Goal: Find specific page/section: Find specific page/section

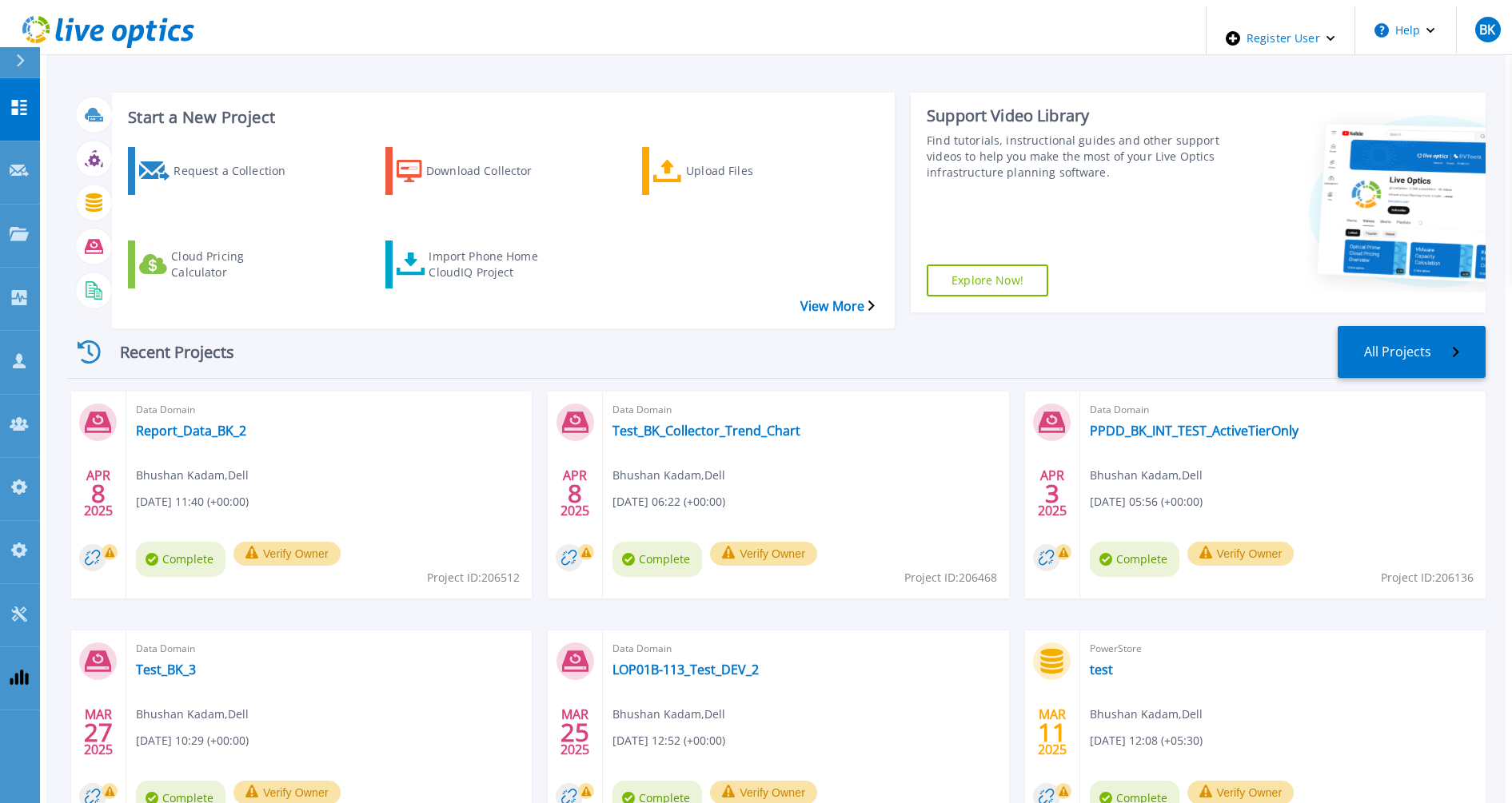
click at [281, 326] on div "Recent Projects All Projects" at bounding box center [777, 352] width 1418 height 53
click at [28, 227] on div "Projects" at bounding box center [47, 235] width 75 height 17
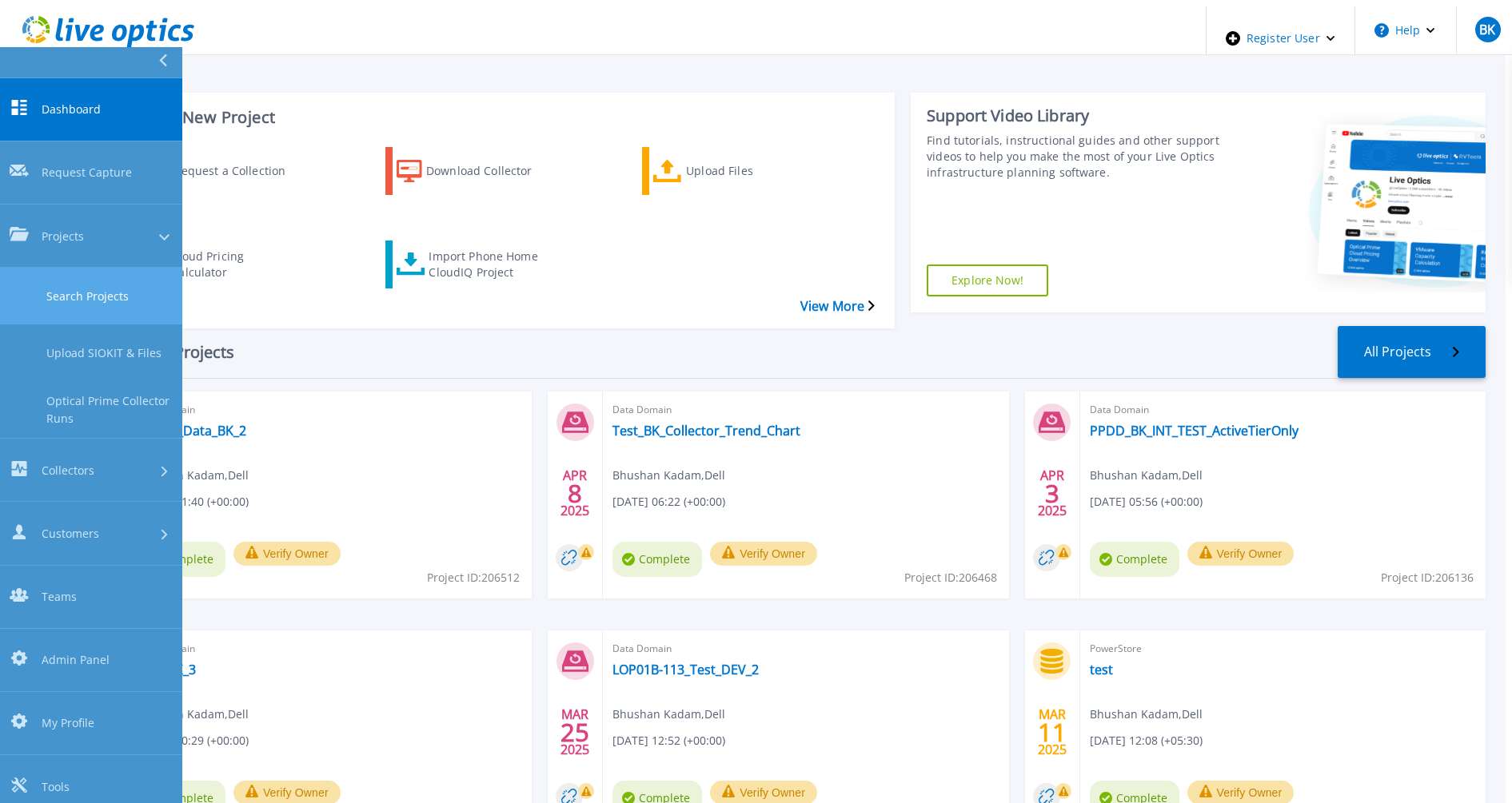
click at [86, 268] on link "Search Projects" at bounding box center [91, 296] width 183 height 57
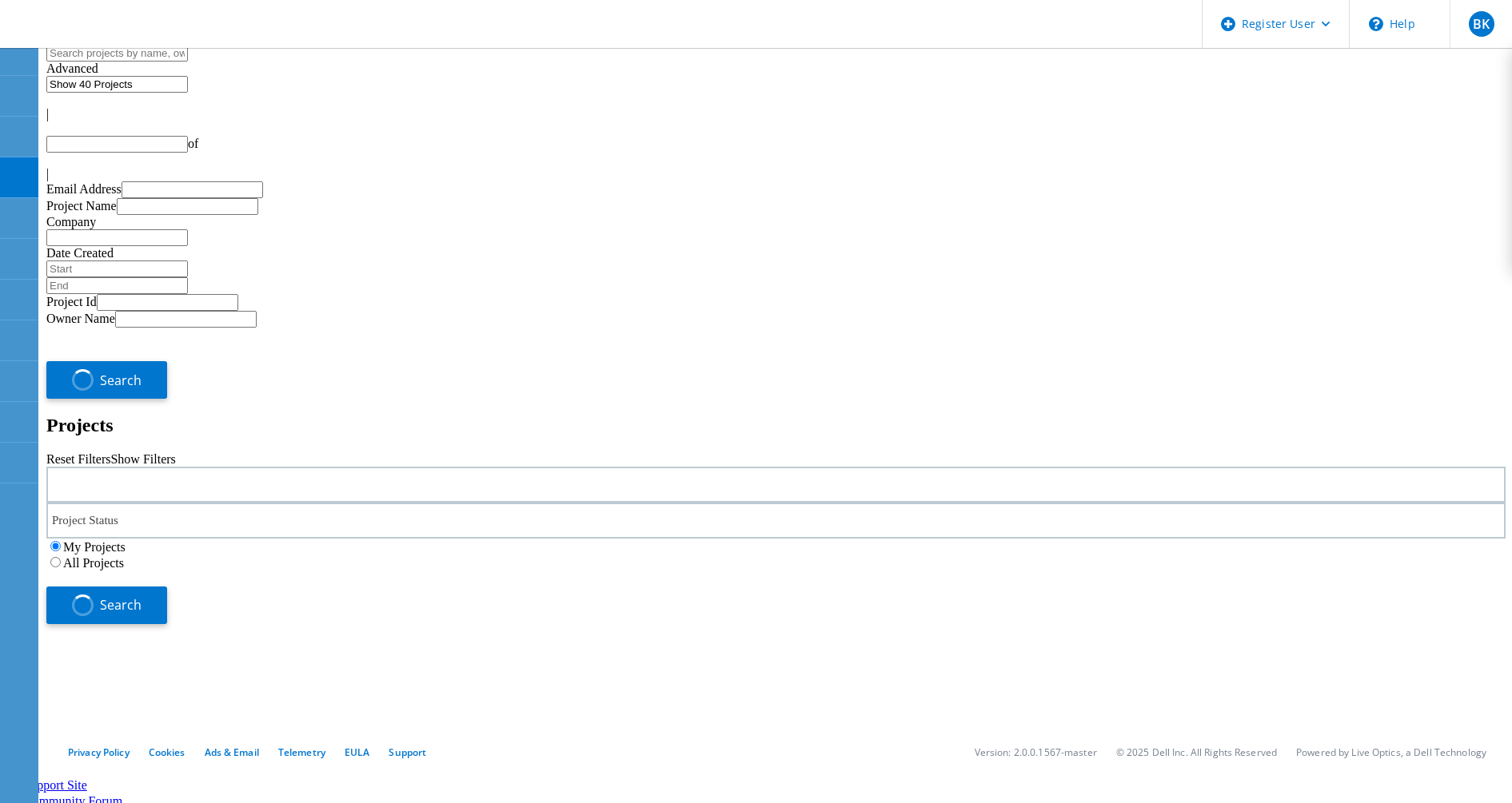
type input "1"
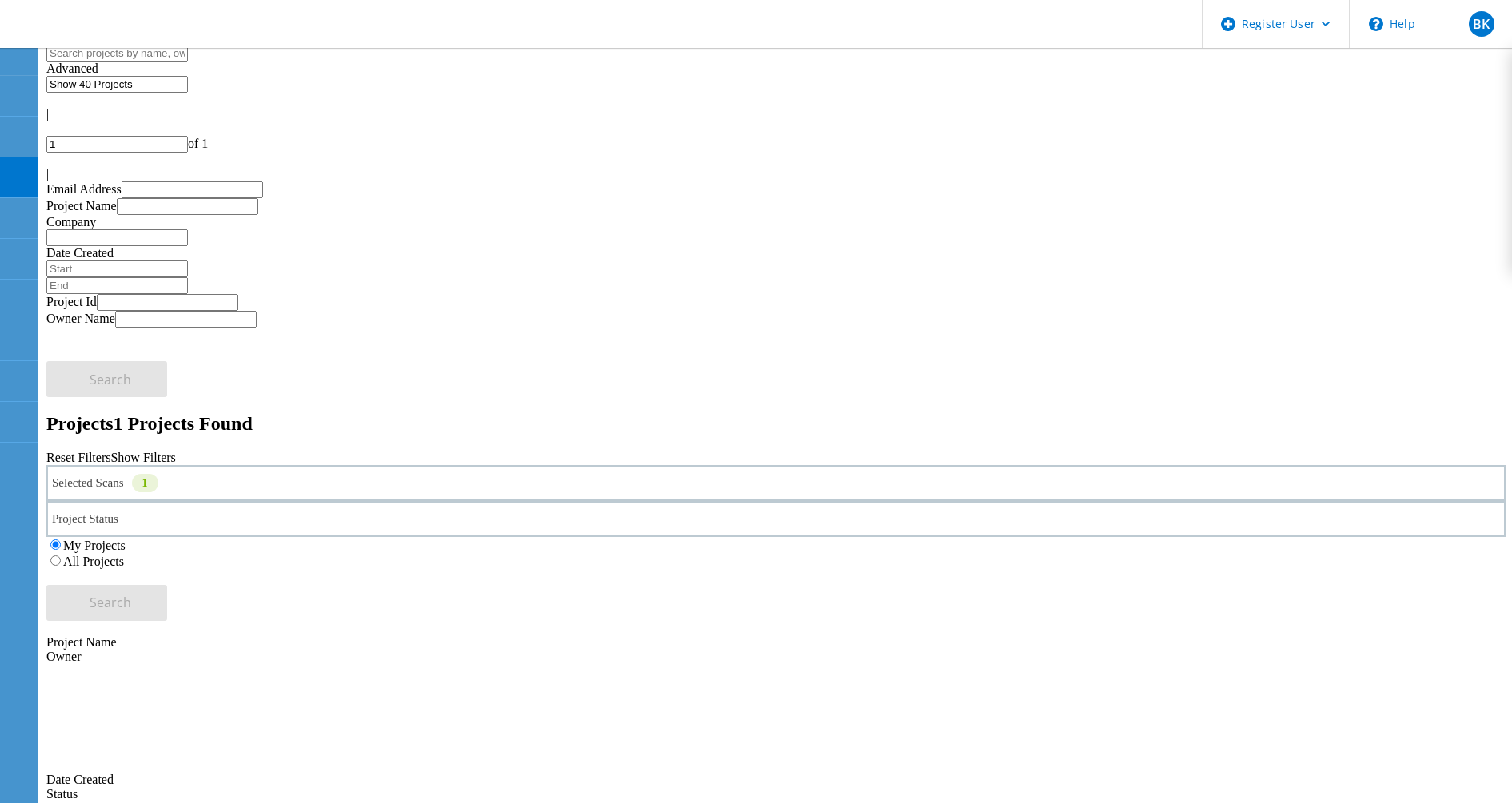
click at [330, 465] on div "Selected Scans 1" at bounding box center [776, 483] width 1459 height 36
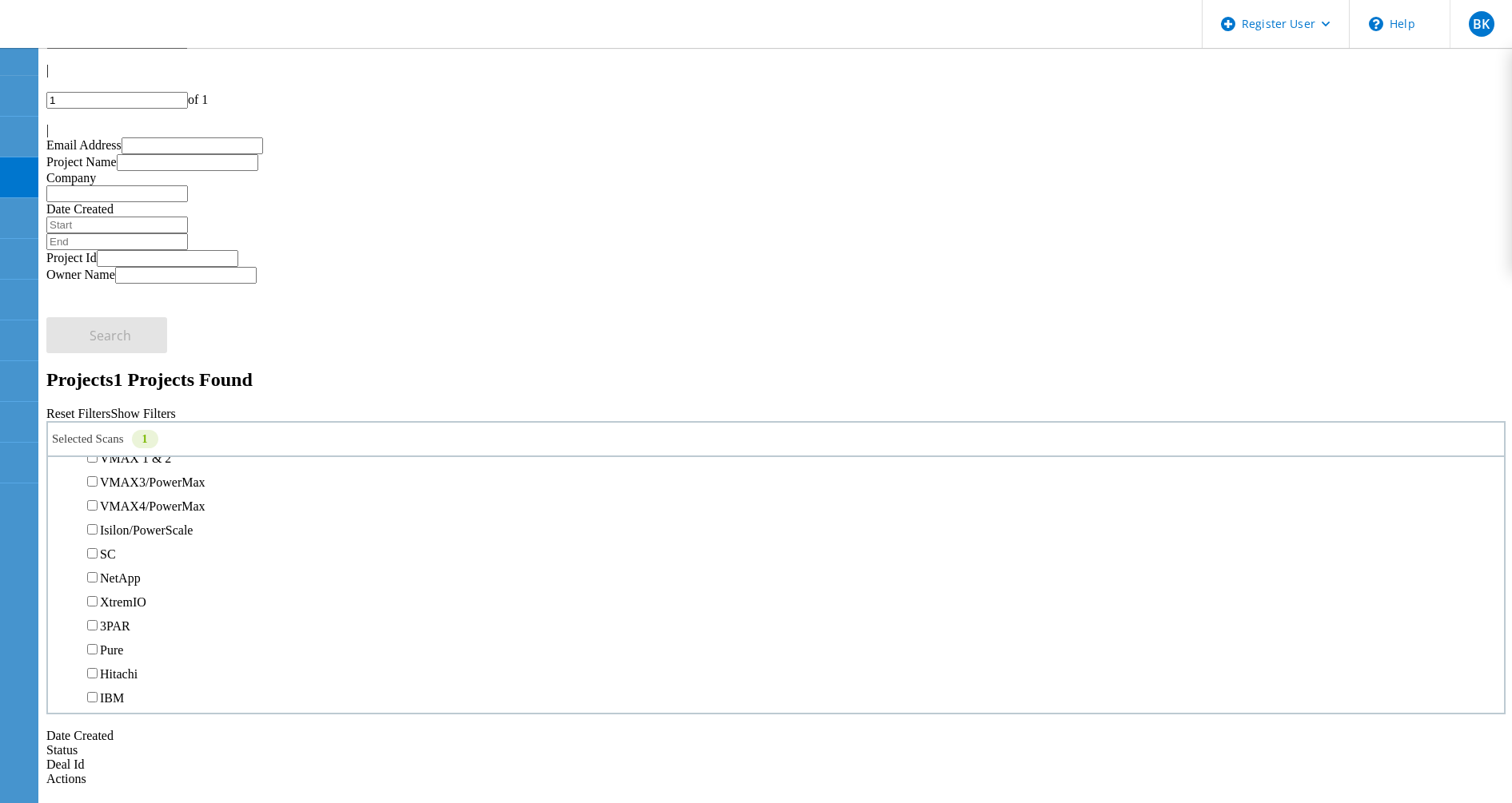
scroll to position [387, 0]
click at [160, 424] on label "PowerStore" at bounding box center [130, 431] width 60 height 14
click at [97, 425] on input "PowerStore" at bounding box center [92, 430] width 11 height 11
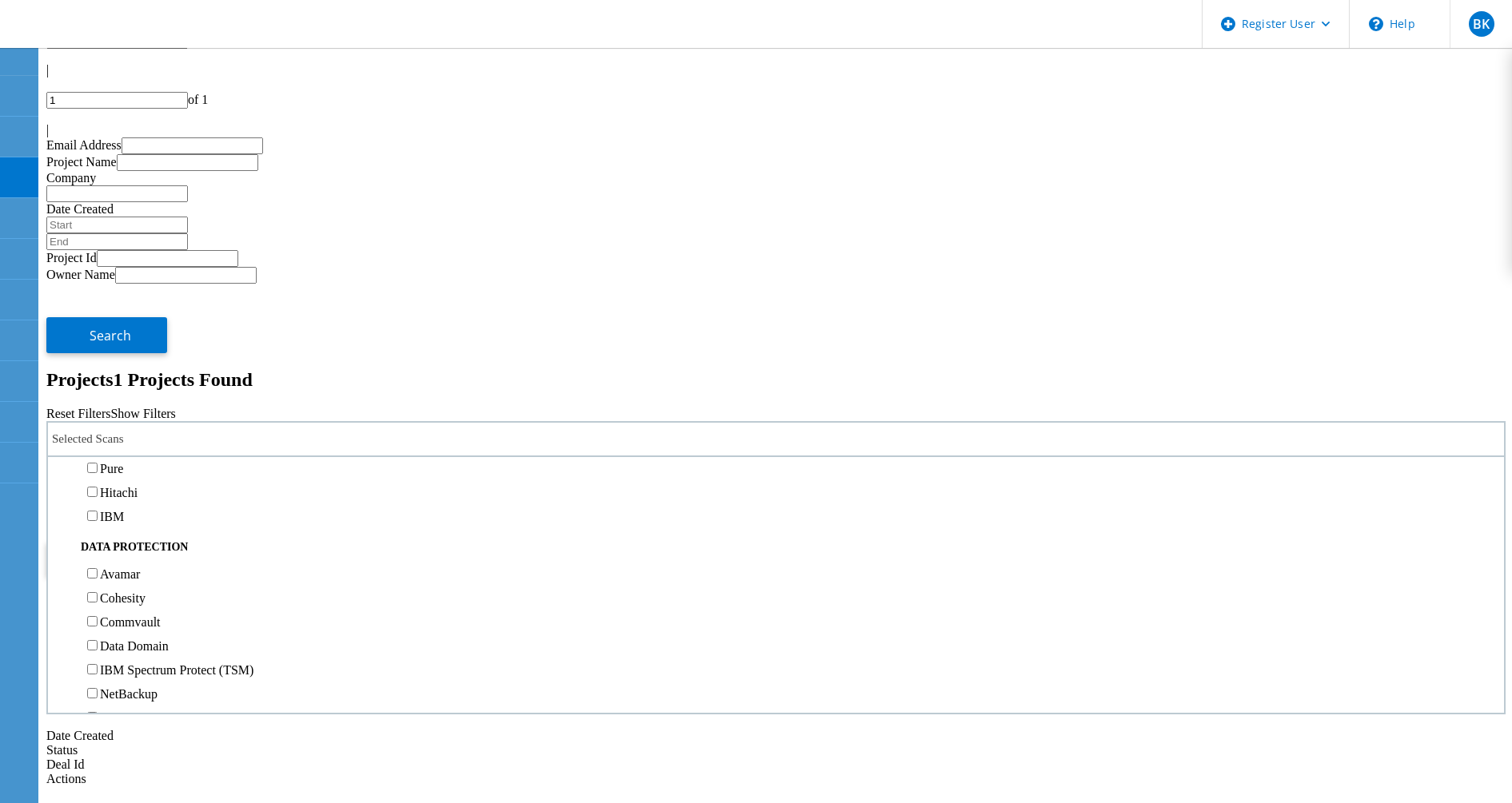
scroll to position [599, 0]
click at [162, 375] on div "XtremIO" at bounding box center [776, 387] width 1440 height 24
click at [131, 405] on label "3PAR" at bounding box center [114, 411] width 30 height 14
click at [97, 406] on input "3PAR" at bounding box center [92, 410] width 11 height 11
click at [1014, 493] on div "My Projects All Projects" at bounding box center [776, 509] width 1459 height 32
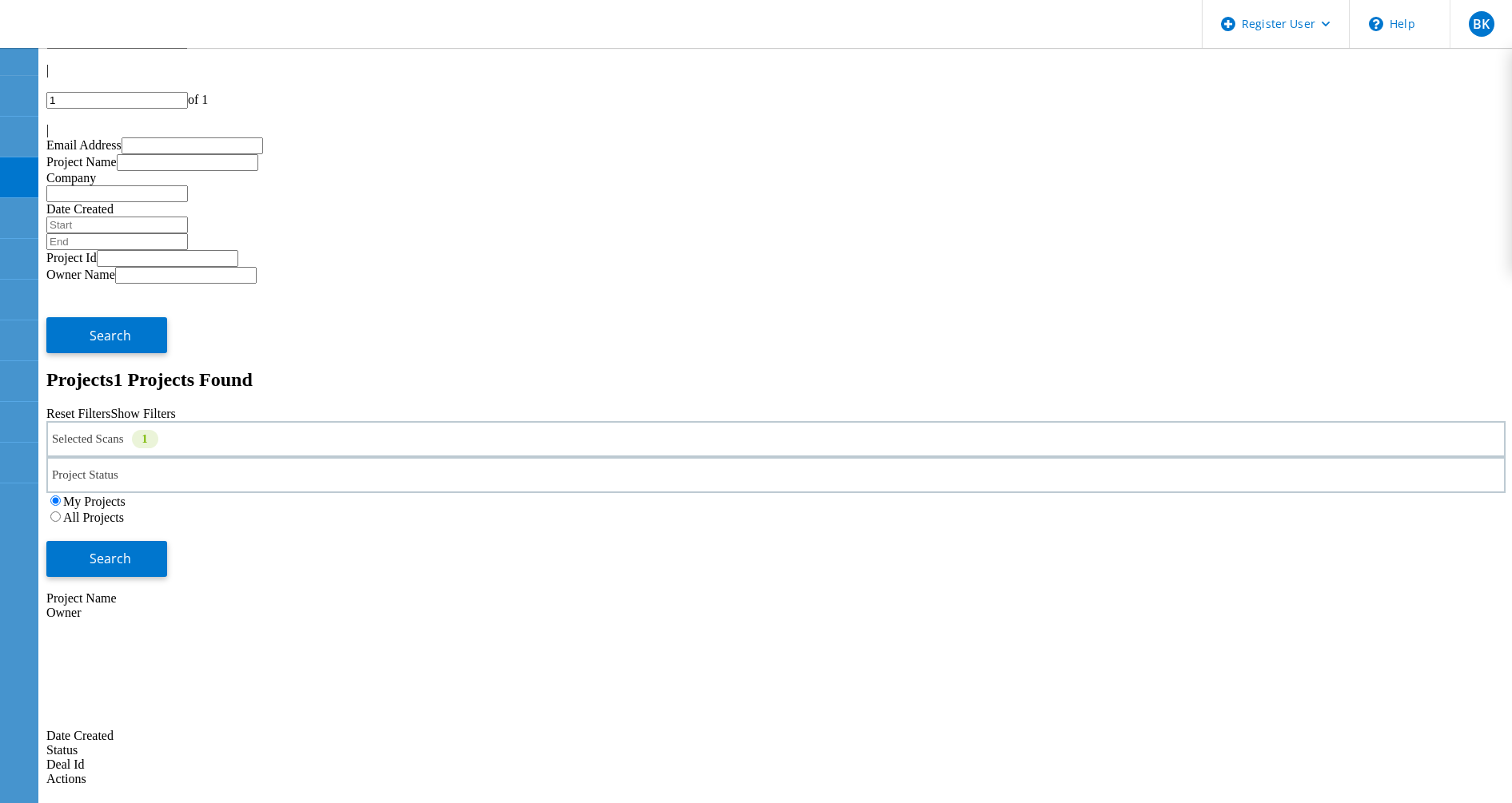
click at [124, 511] on label "All Projects" at bounding box center [93, 517] width 61 height 14
click at [61, 512] on input "All Projects" at bounding box center [55, 517] width 11 height 11
click at [167, 541] on button "Search" at bounding box center [106, 559] width 121 height 36
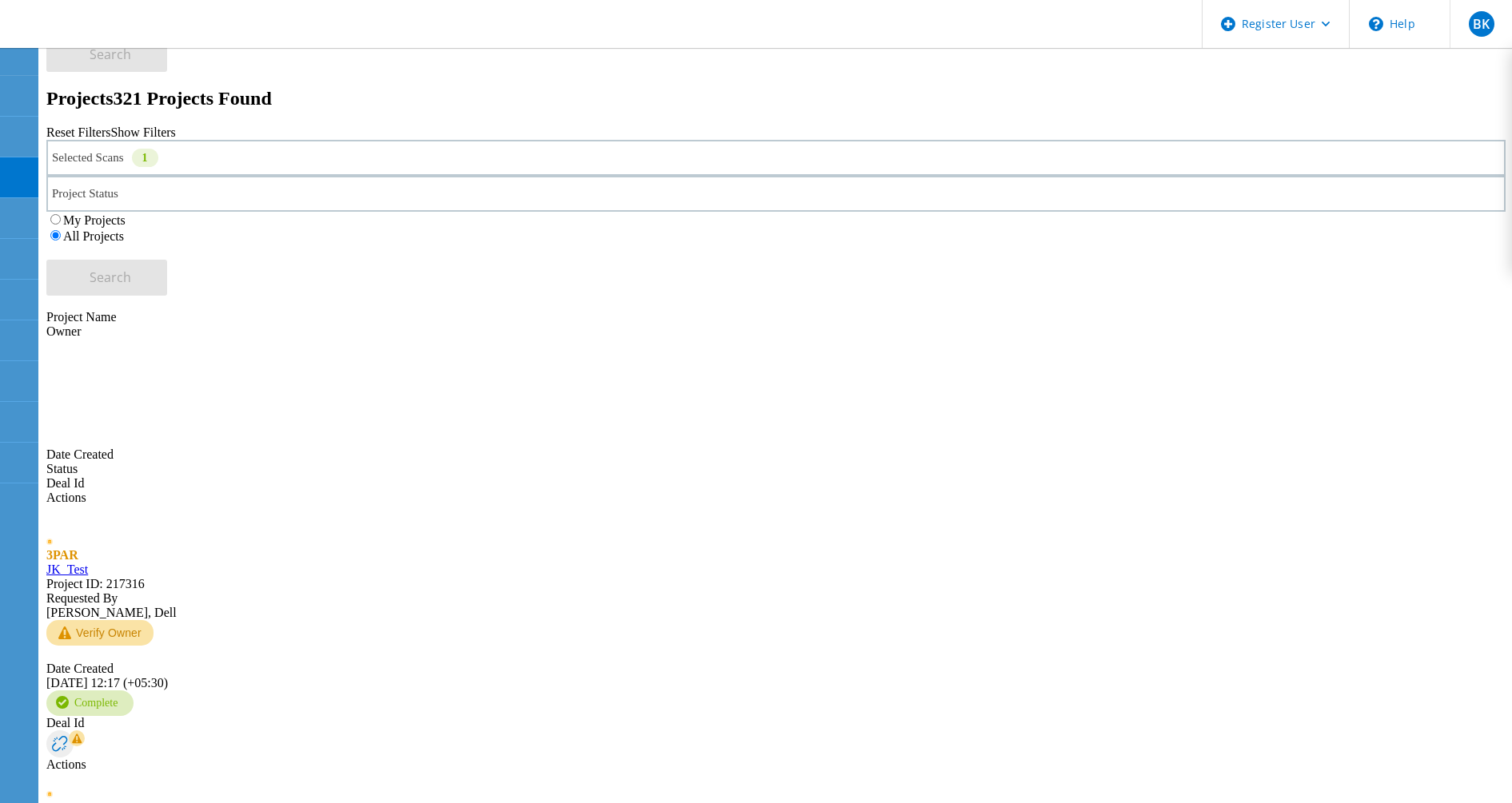
scroll to position [0, 0]
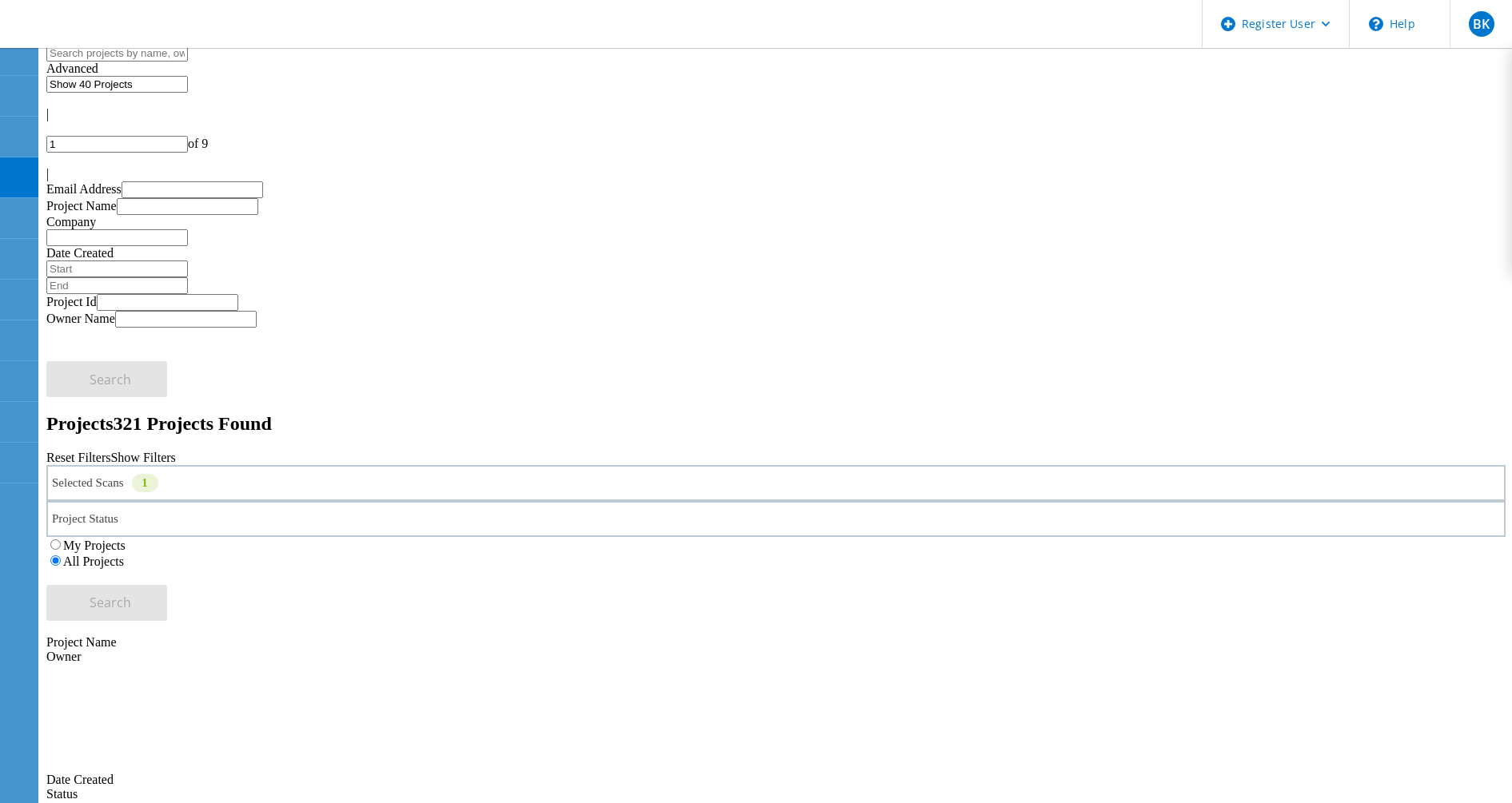
drag, startPoint x: 1364, startPoint y: 74, endPoint x: 1266, endPoint y: 86, distance: 98.7
click at [1266, 107] on div "| 1 of 9 |" at bounding box center [776, 144] width 1459 height 75
click at [188, 135] on input "1" at bounding box center [117, 144] width 141 height 17
type input "5"
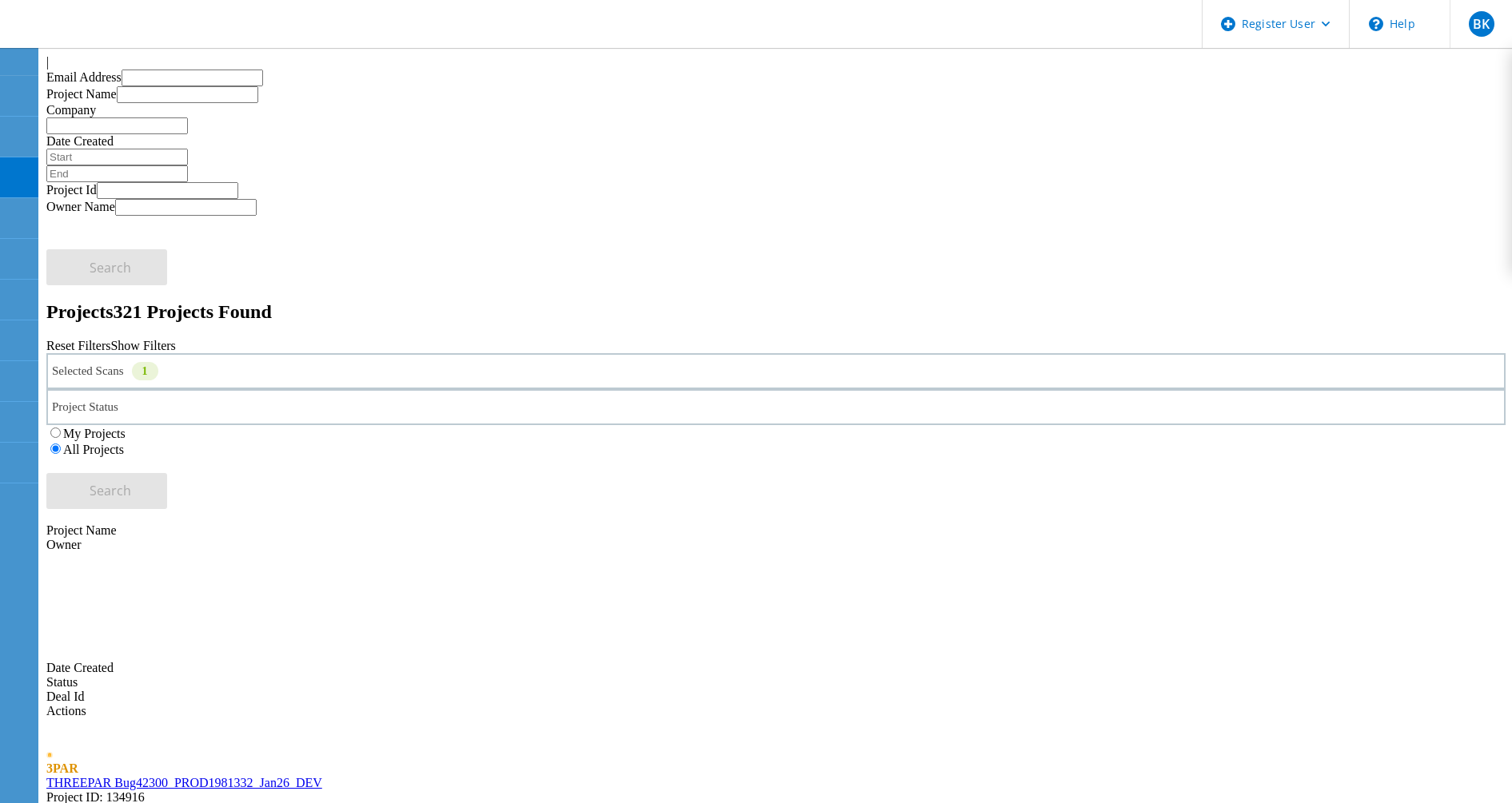
scroll to position [114, 0]
